Goal: Task Accomplishment & Management: Manage account settings

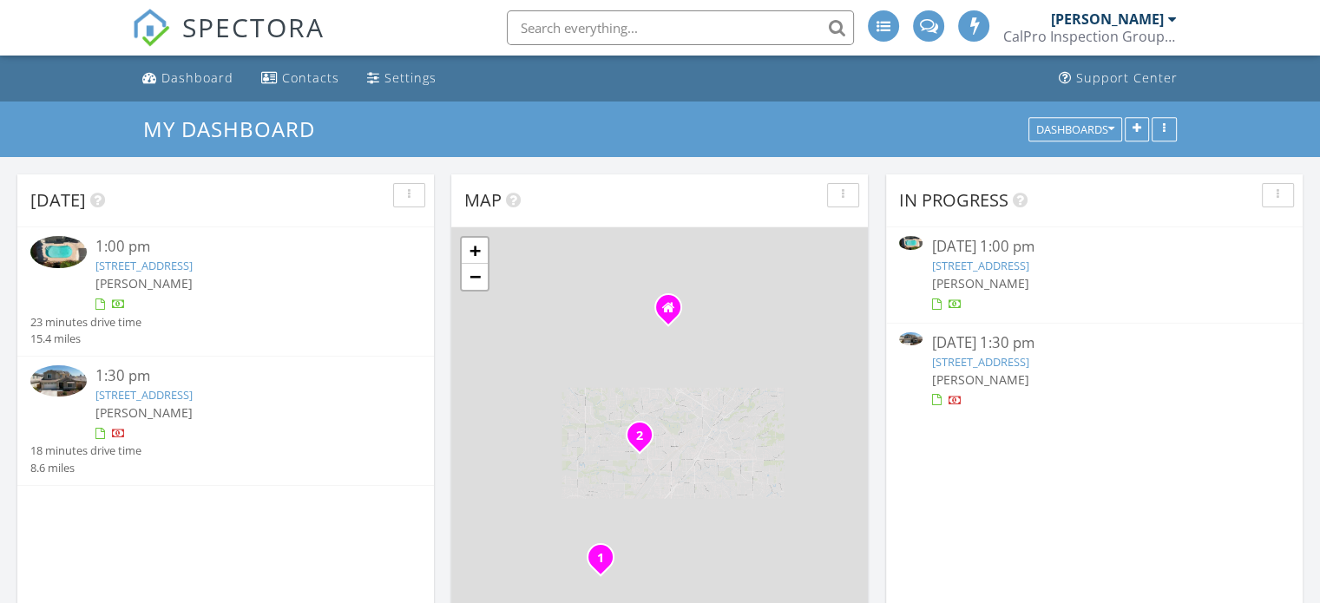
scroll to position [8, 9]
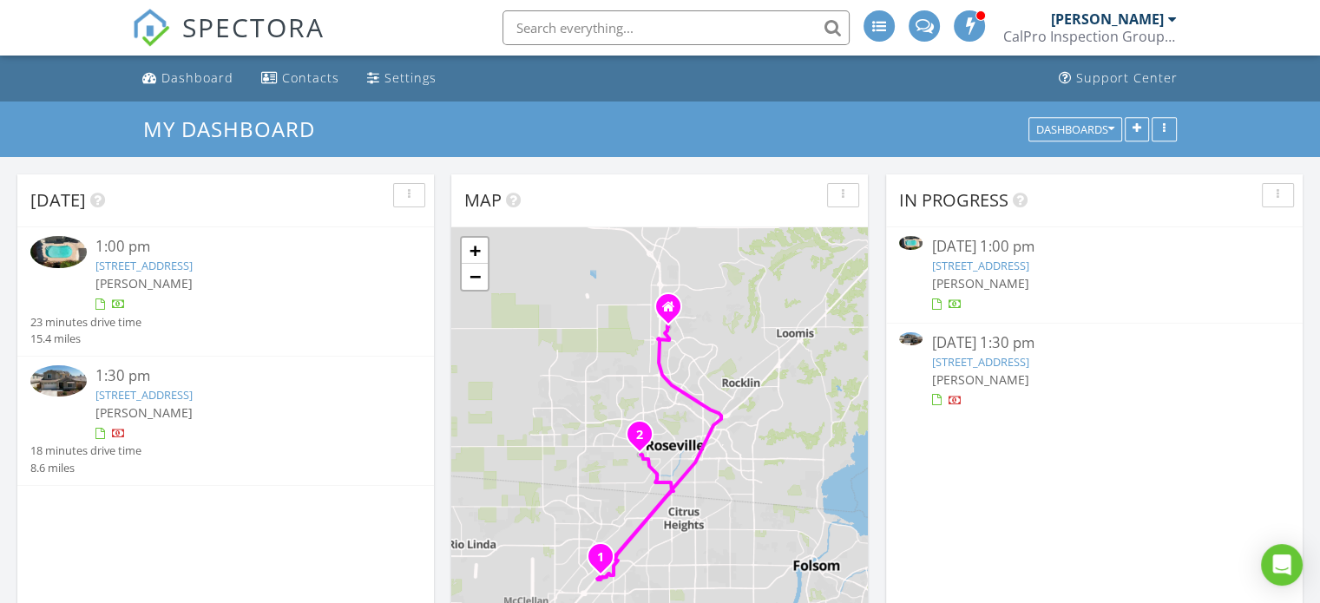
click at [63, 254] on img at bounding box center [58, 251] width 56 height 31
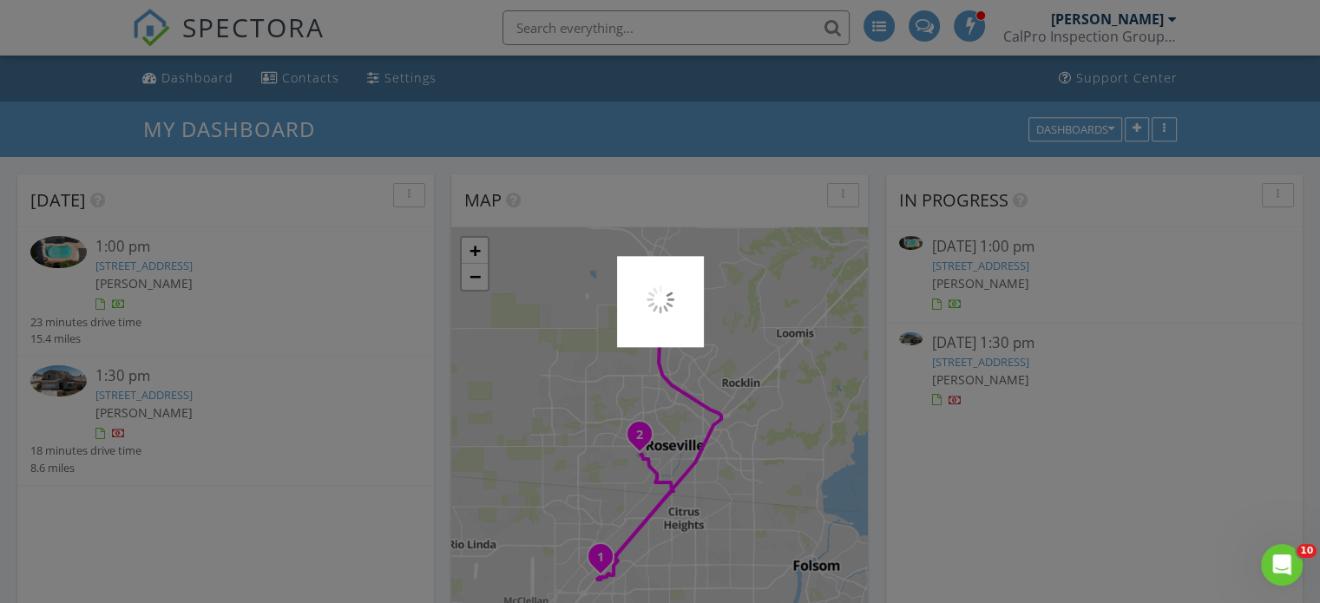
scroll to position [0, 0]
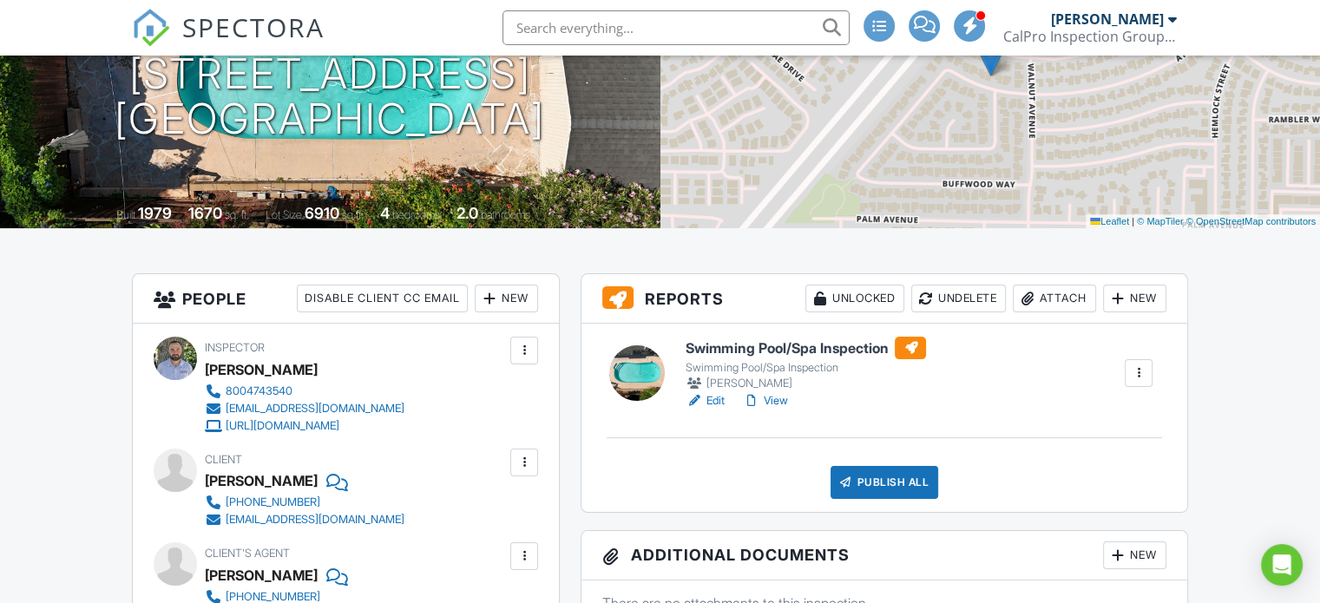
drag, startPoint x: 1326, startPoint y: 79, endPoint x: 1326, endPoint y: 118, distance: 39.0
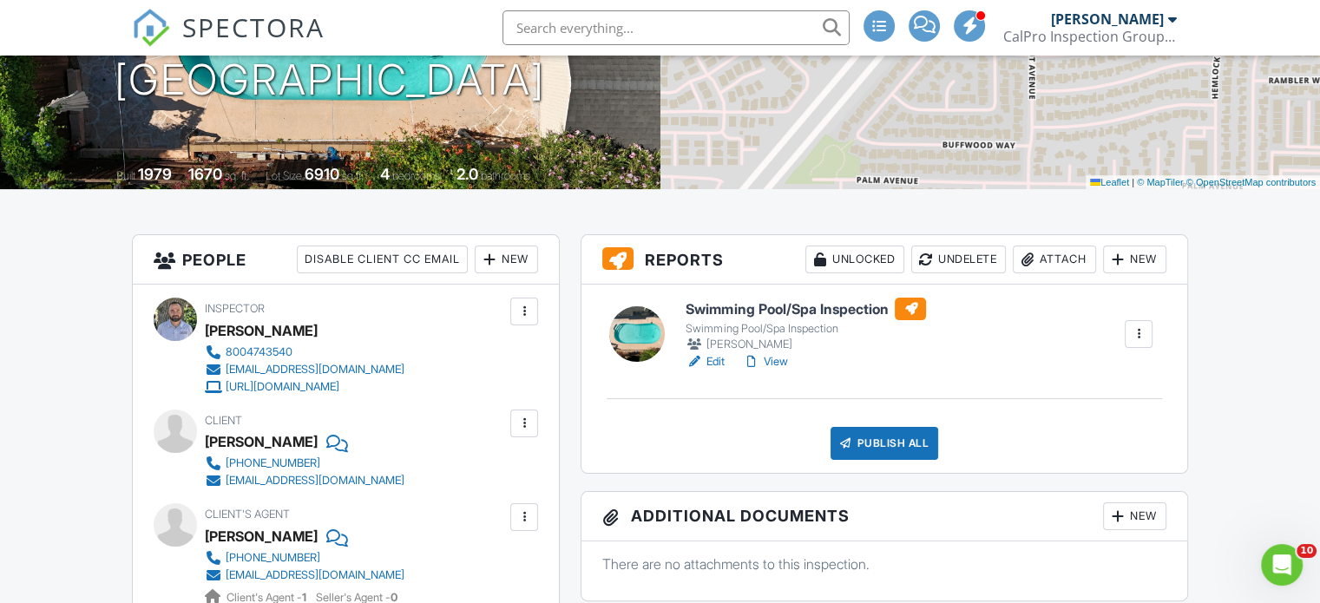
click at [914, 424] on div "Swimming Pool/Spa Inspection Swimming Pool/Spa Inspection Chris McCay Edit View…" at bounding box center [884, 379] width 606 height 188
click at [909, 442] on div "Publish All" at bounding box center [884, 443] width 108 height 33
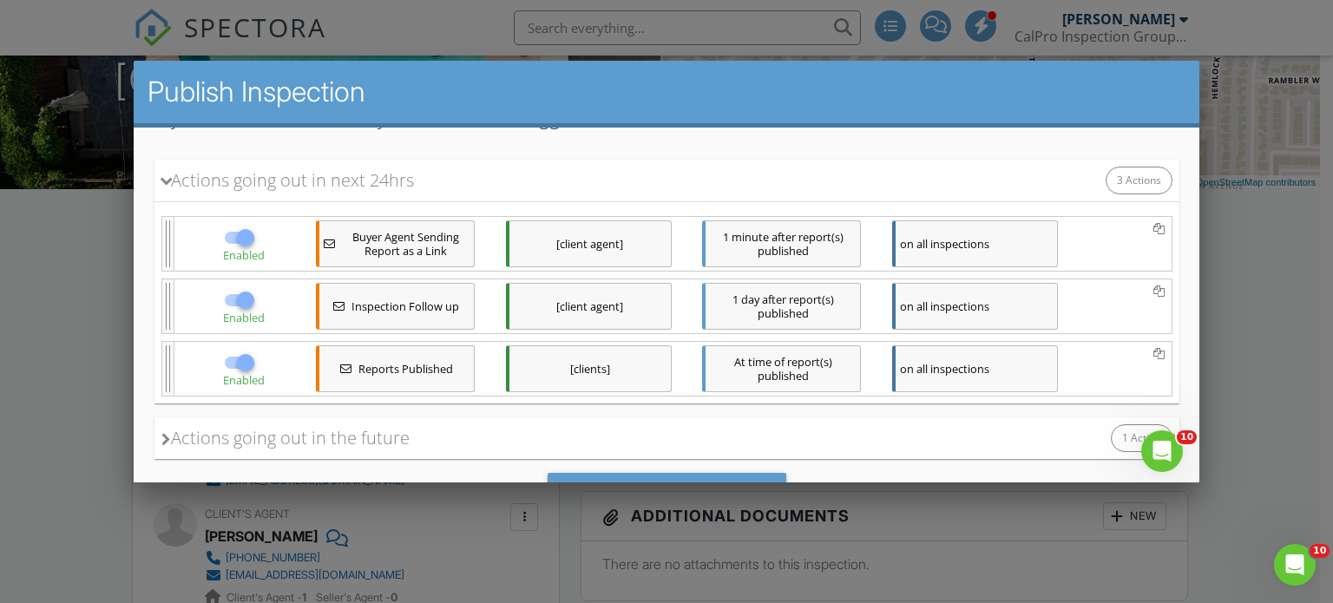
scroll to position [268, 0]
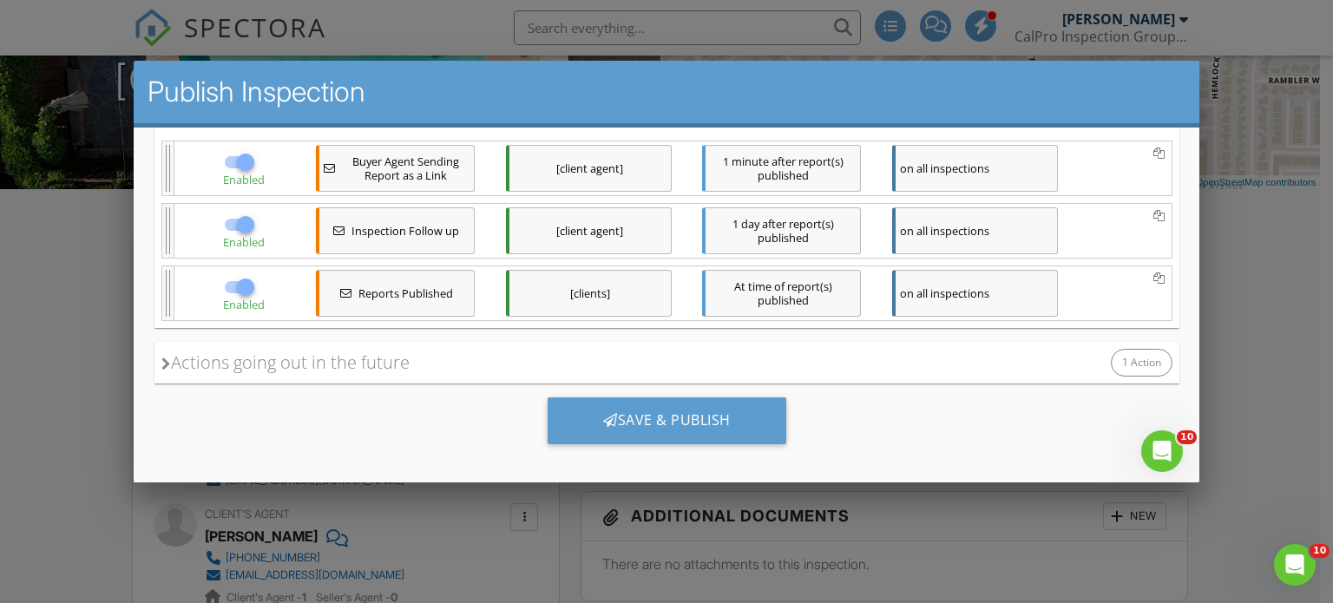
drag, startPoint x: 1176, startPoint y: 250, endPoint x: 1320, endPoint y: 554, distance: 336.8
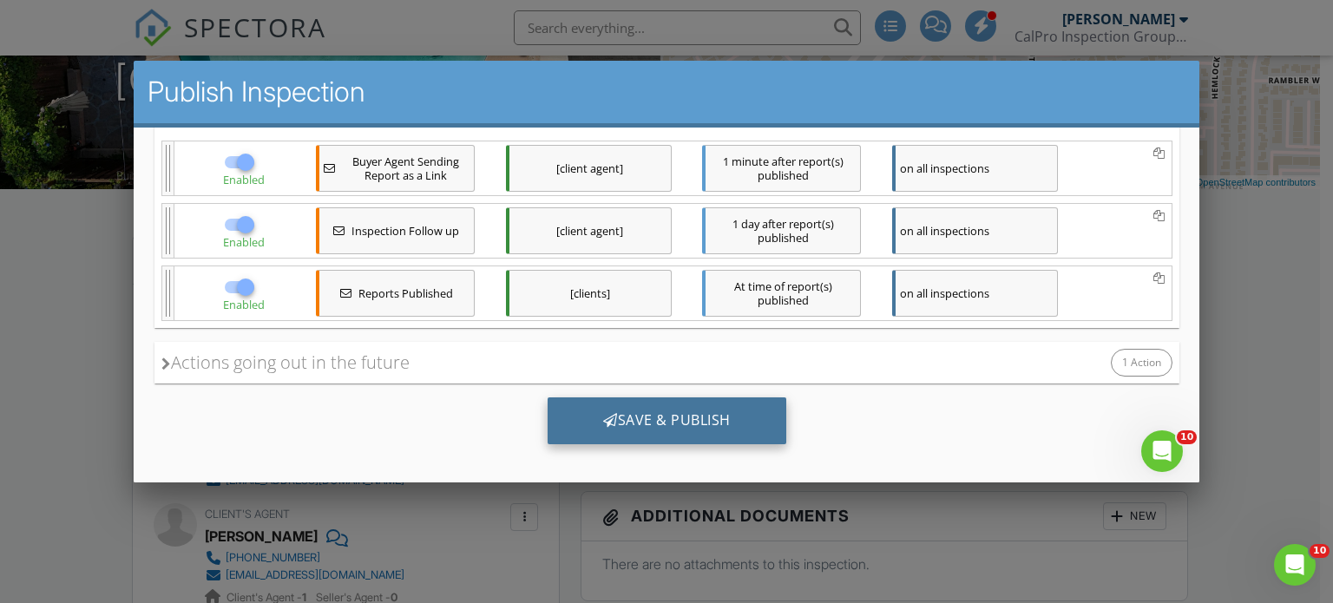
click at [688, 417] on div "Save & Publish" at bounding box center [666, 419] width 239 height 47
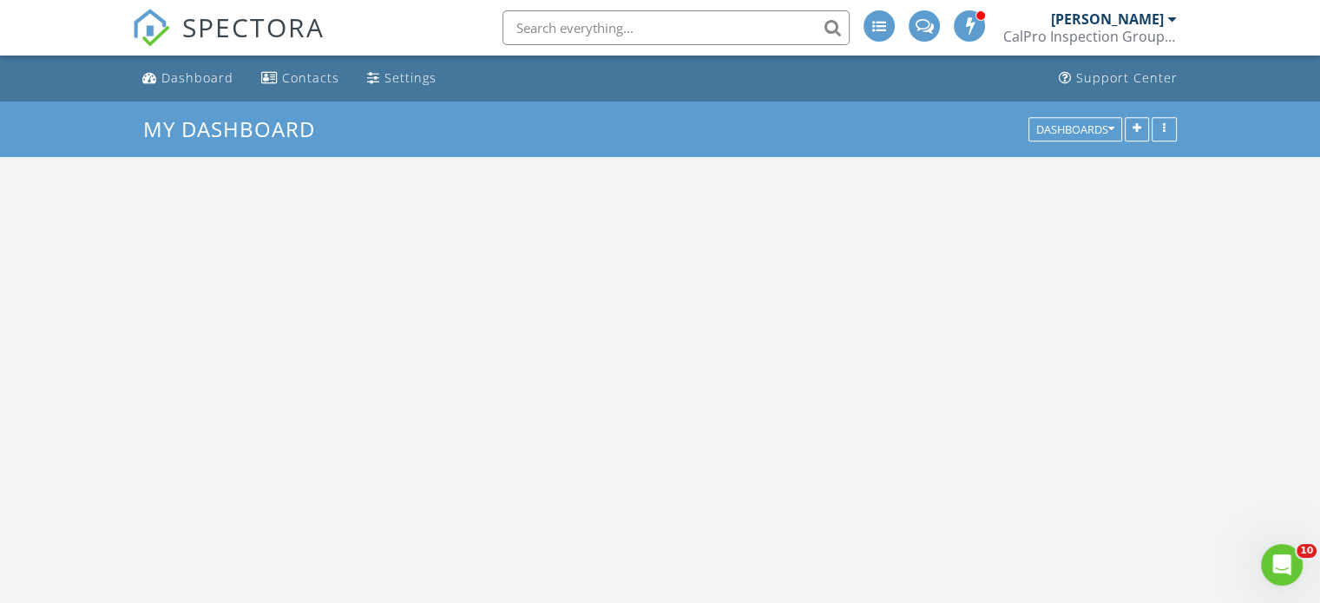
scroll to position [1606, 1346]
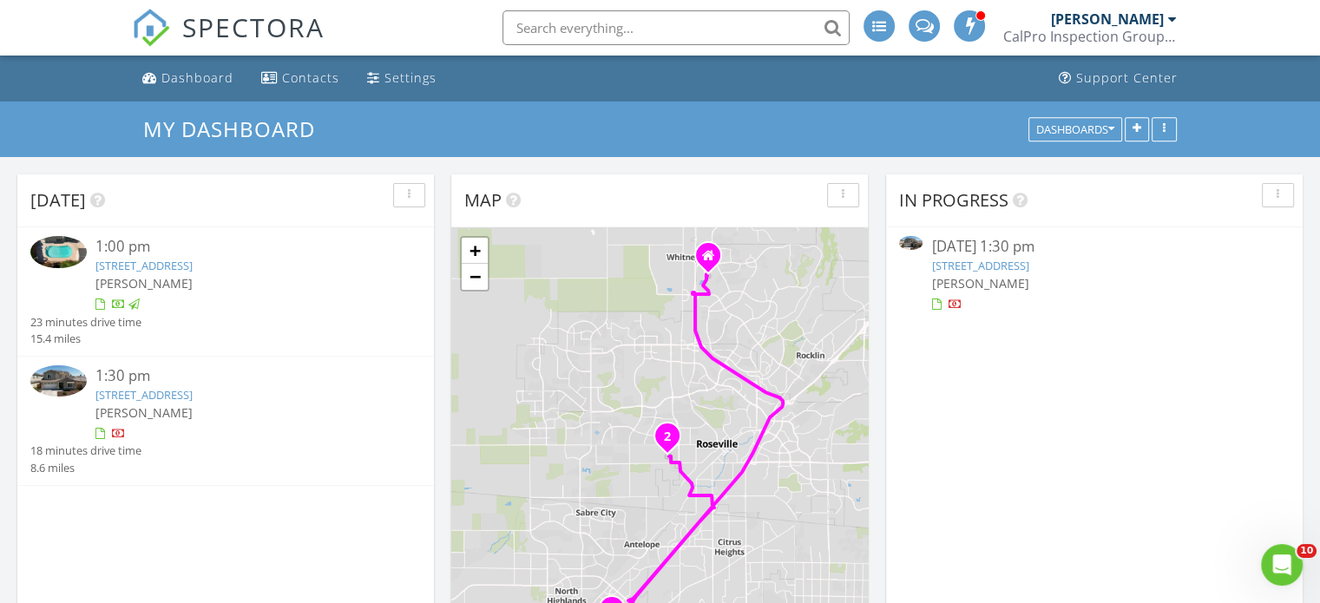
click at [118, 374] on div "1:30 pm" at bounding box center [241, 376] width 293 height 22
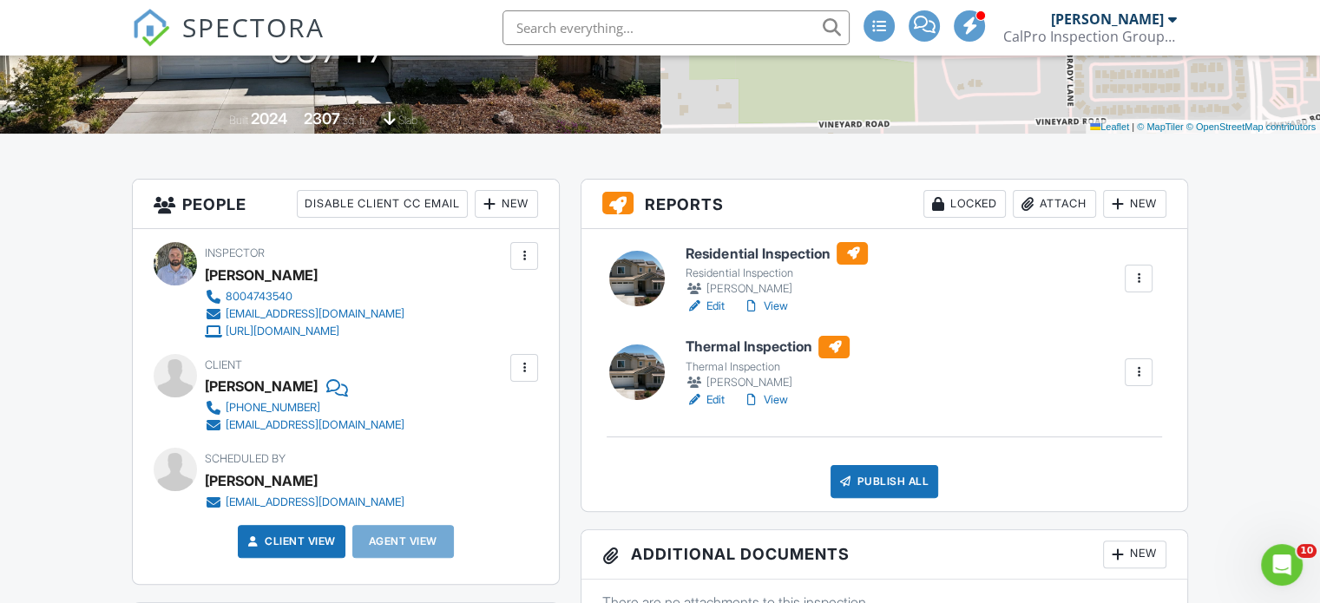
scroll to position [320, 0]
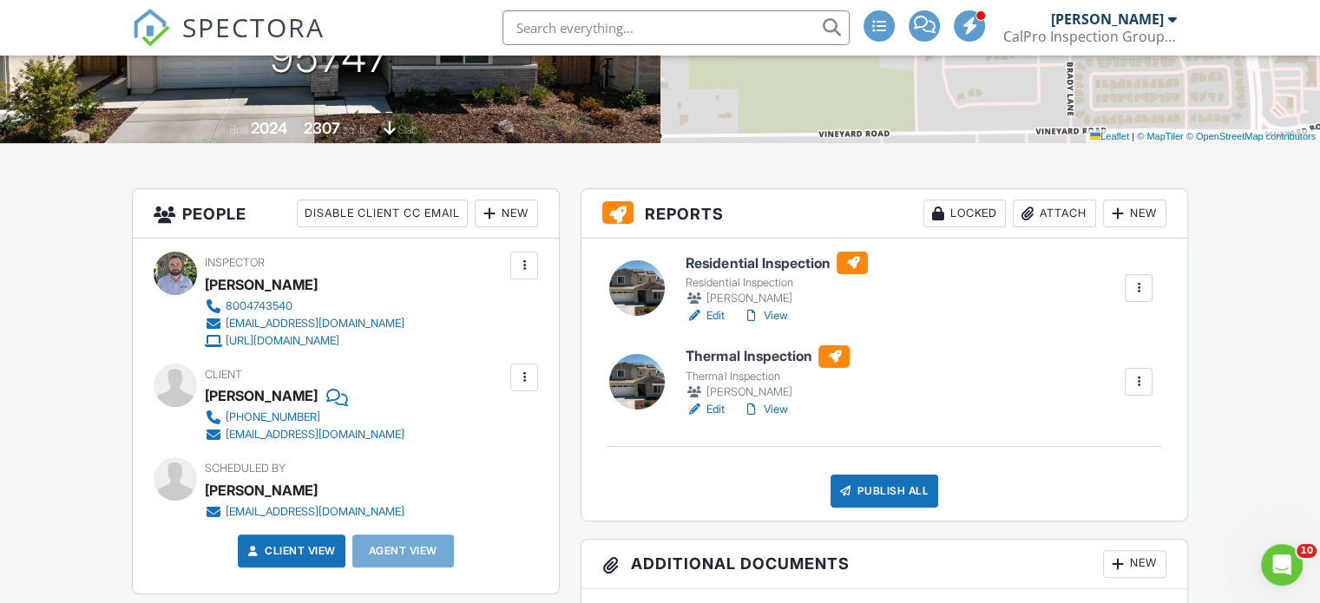
click at [721, 370] on div "Thermal Inspection" at bounding box center [767, 377] width 164 height 14
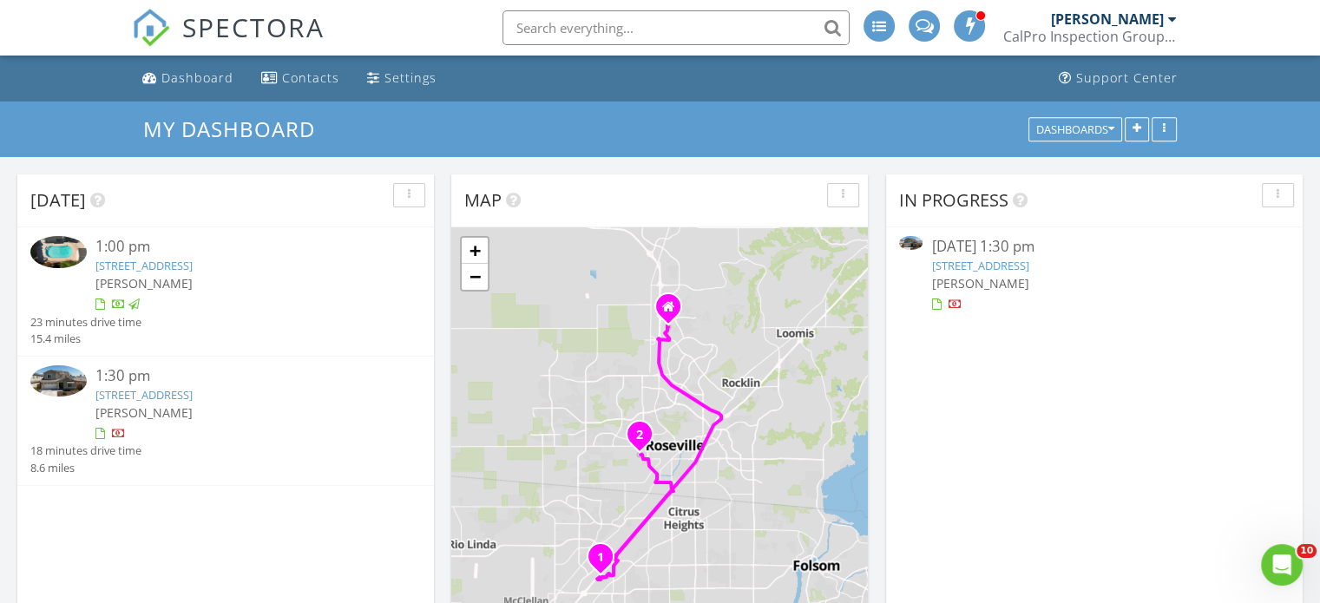
click at [67, 370] on img at bounding box center [58, 380] width 56 height 31
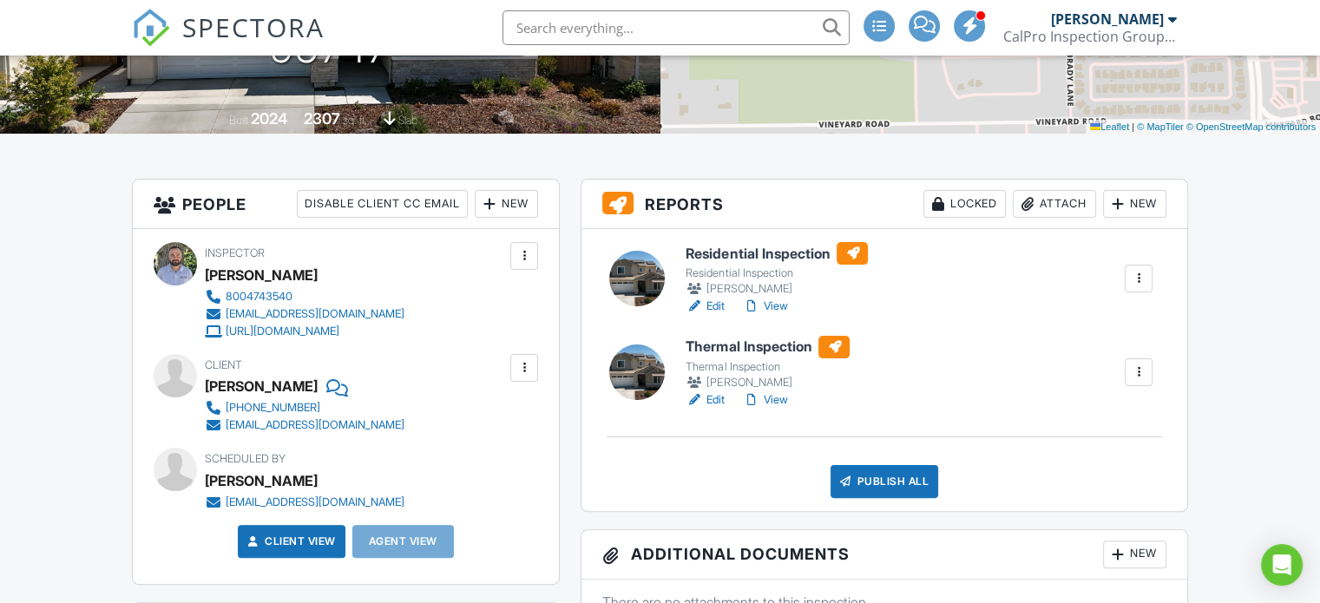
click at [770, 395] on link "View" at bounding box center [764, 399] width 45 height 17
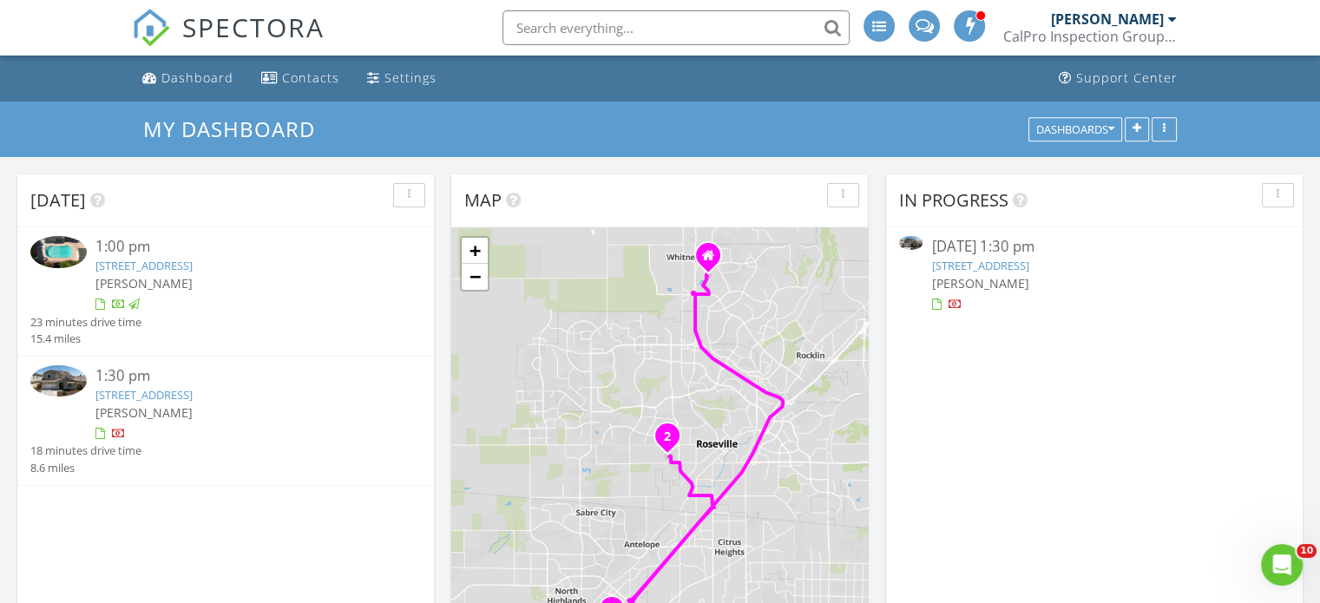
click at [126, 375] on div "1:30 pm" at bounding box center [241, 376] width 293 height 22
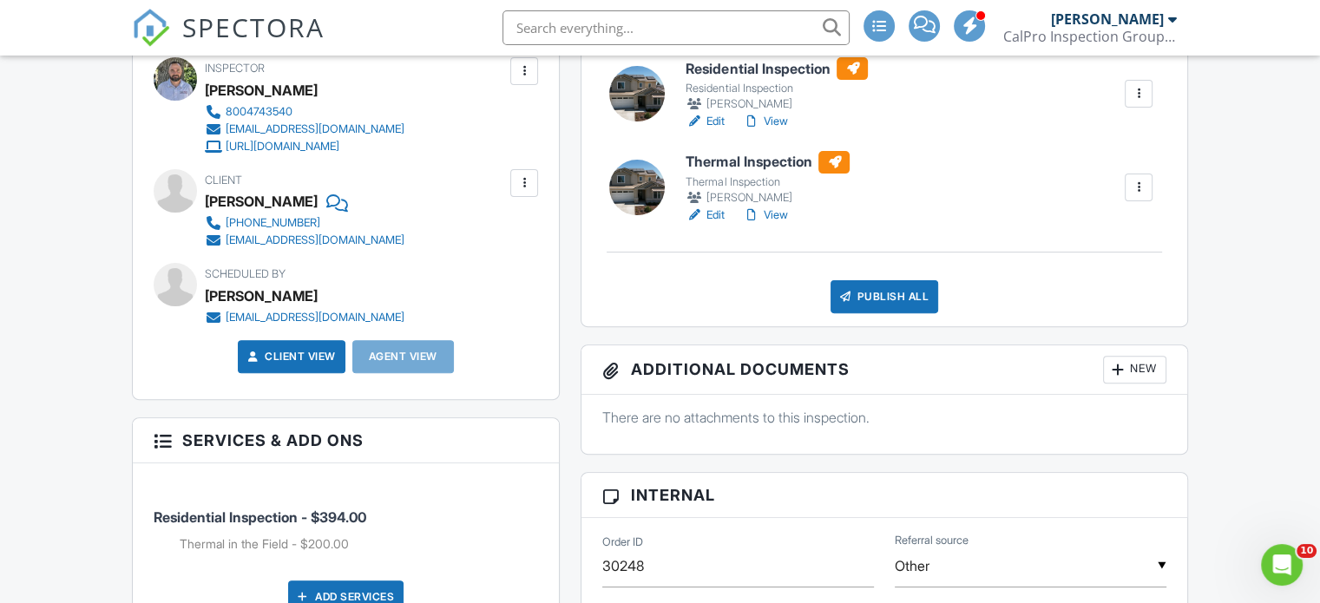
click at [777, 121] on link "View" at bounding box center [764, 121] width 45 height 17
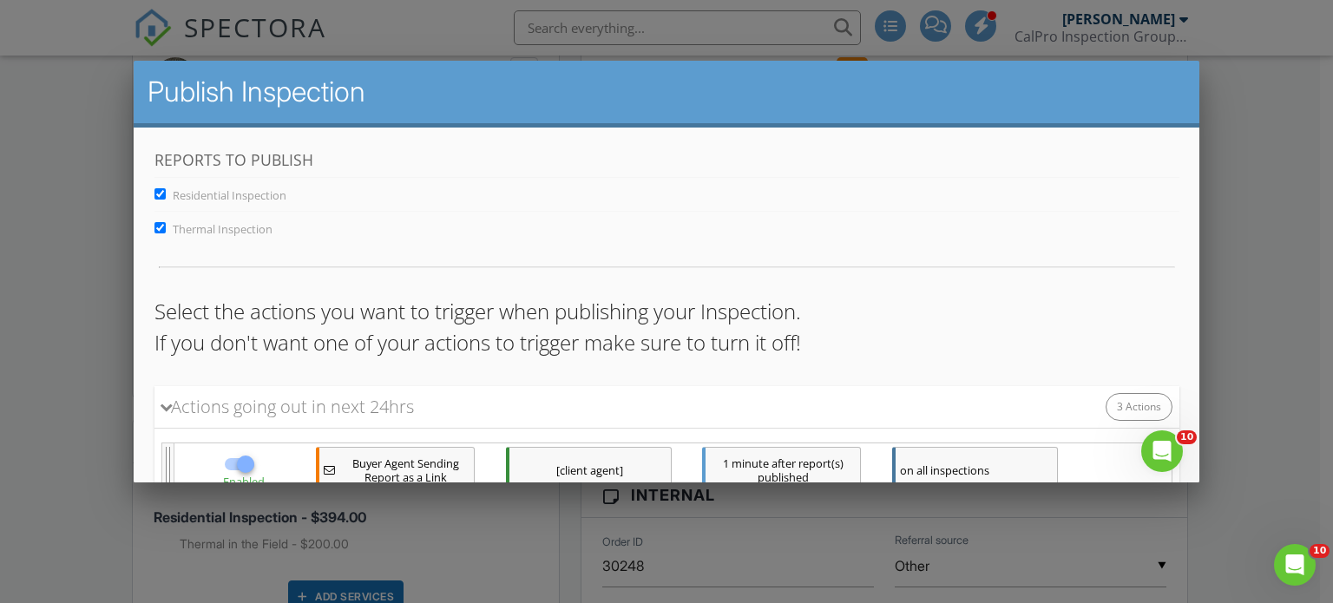
scroll to position [302, 0]
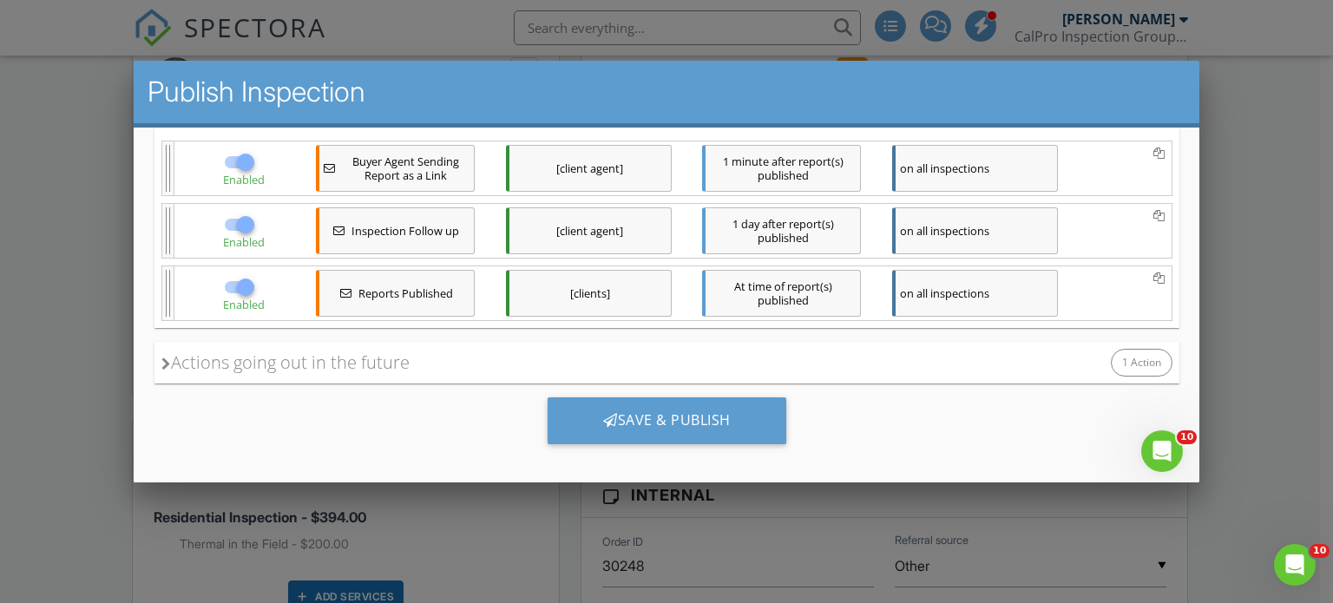
drag, startPoint x: 1179, startPoint y: 216, endPoint x: 1325, endPoint y: 528, distance: 344.6
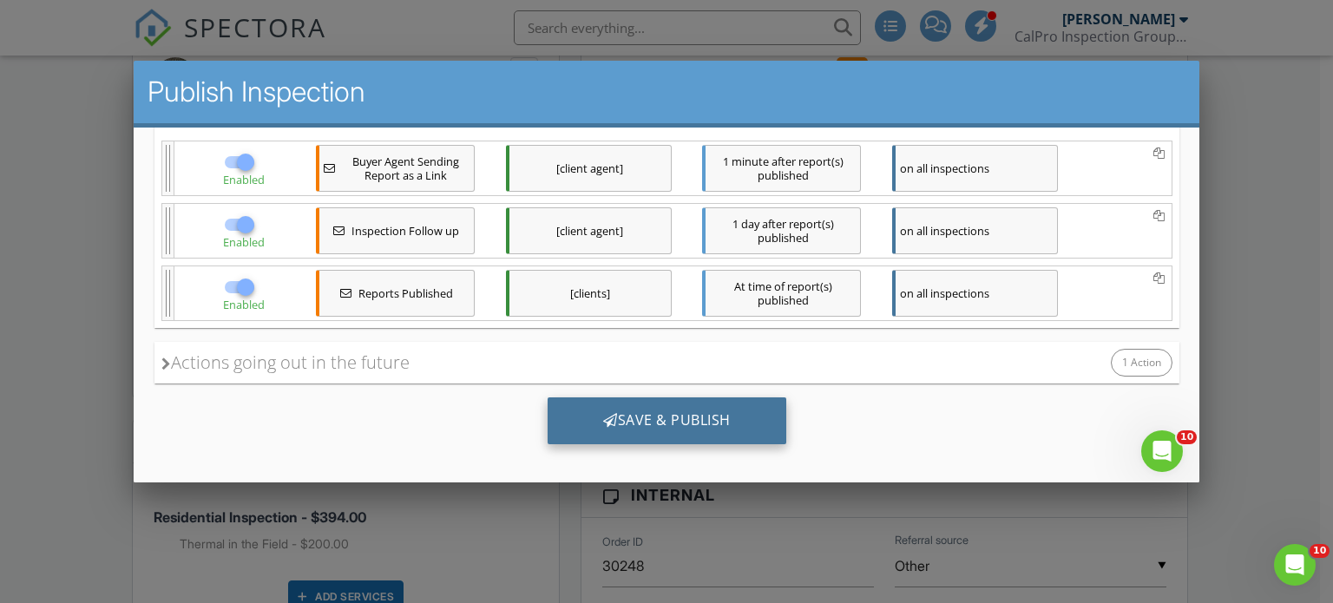
click at [674, 408] on div "Save & Publish" at bounding box center [666, 419] width 239 height 47
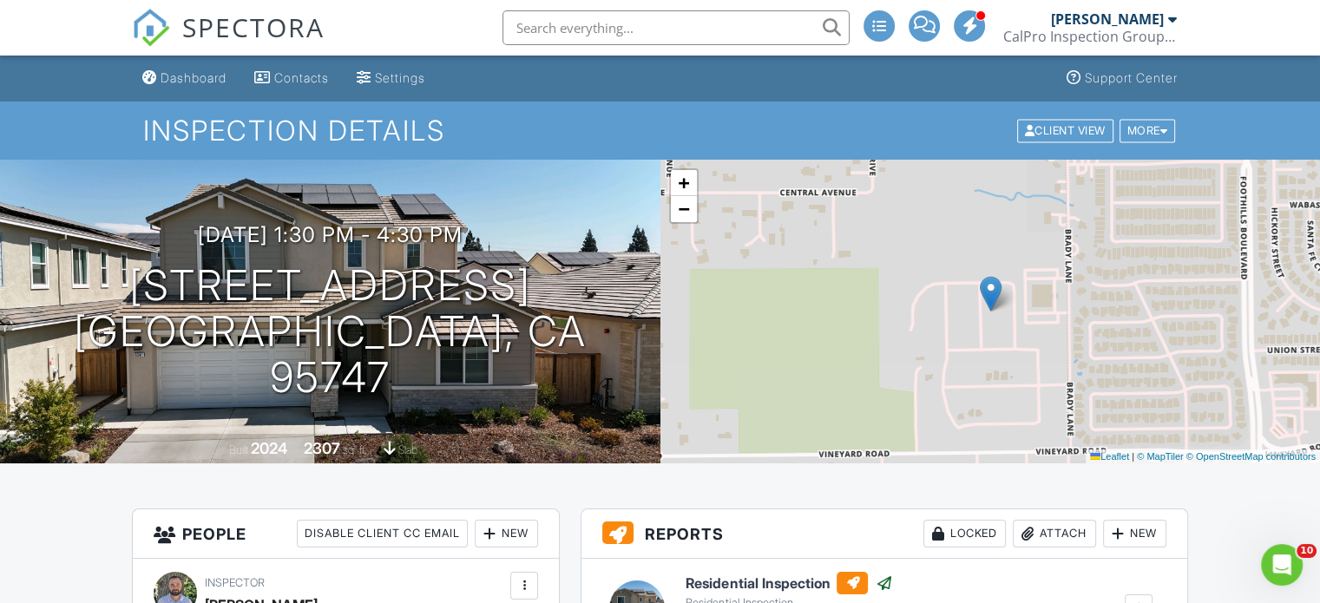
drag, startPoint x: 1323, startPoint y: 99, endPoint x: 1280, endPoint y: -105, distance: 208.3
